Goal: Communication & Community: Answer question/provide support

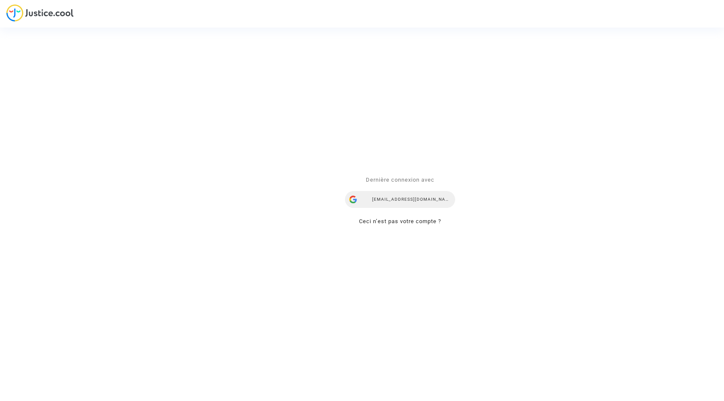
click at [407, 199] on div "alina.n@skycop.com" at bounding box center [400, 199] width 110 height 17
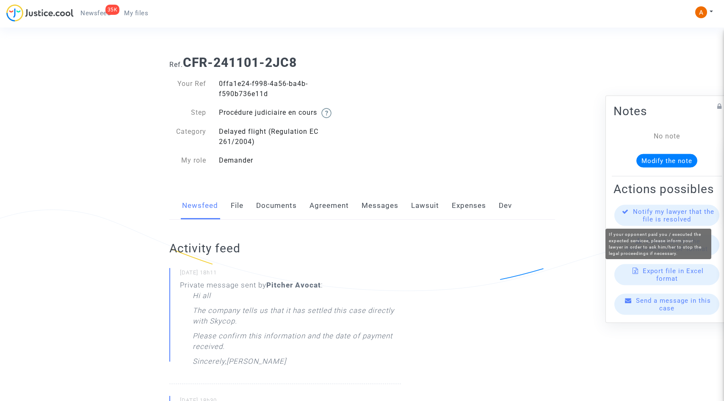
click at [652, 214] on span "Notify my lawyer that the file is resolved" at bounding box center [673, 215] width 81 height 15
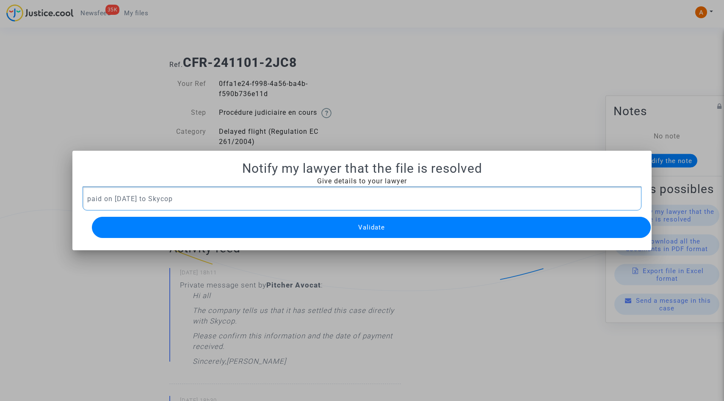
click at [224, 227] on button "Validate" at bounding box center [371, 227] width 559 height 21
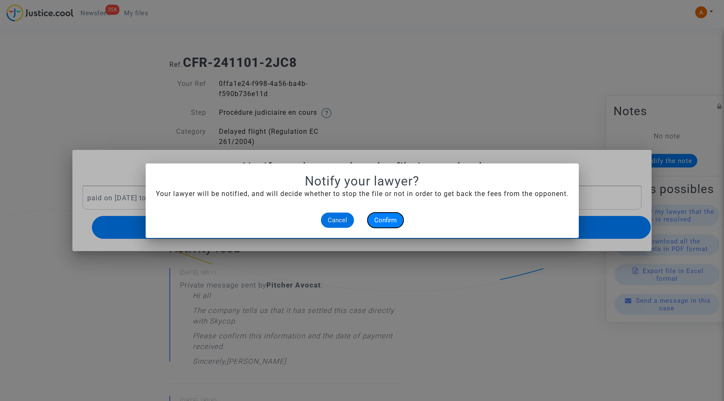
click at [390, 223] on span "Confirm" at bounding box center [385, 220] width 22 height 8
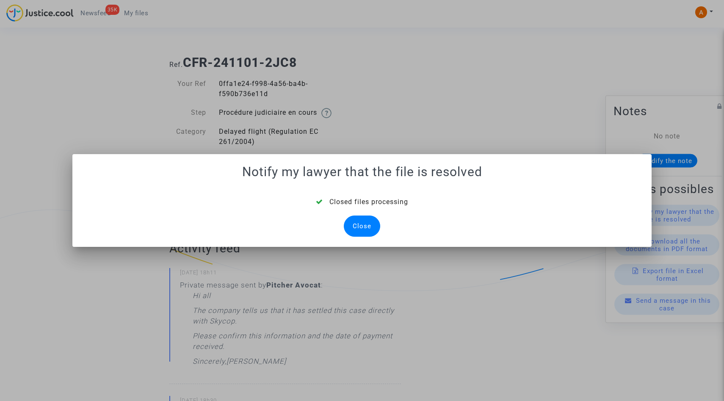
click at [363, 233] on div "Close" at bounding box center [362, 226] width 36 height 21
